Goal: Task Accomplishment & Management: Use online tool/utility

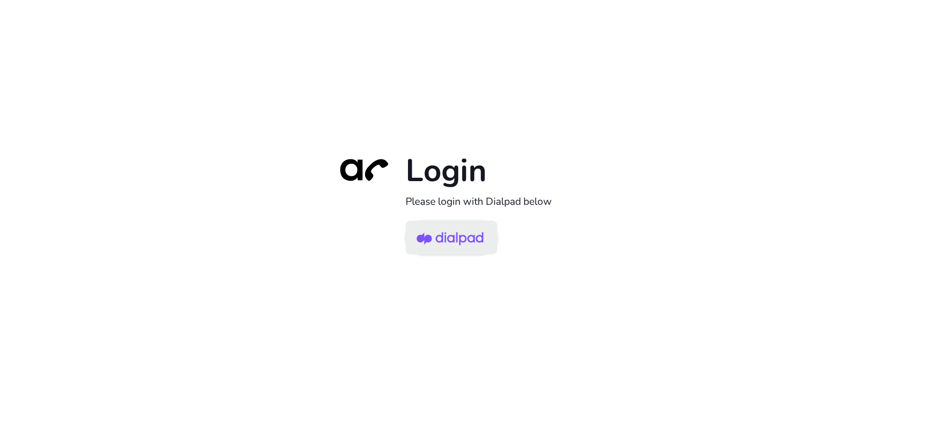
click at [444, 237] on img at bounding box center [450, 238] width 67 height 31
click at [429, 232] on img at bounding box center [450, 238] width 67 height 31
click at [451, 242] on img at bounding box center [450, 238] width 67 height 31
